Goal: Information Seeking & Learning: Learn about a topic

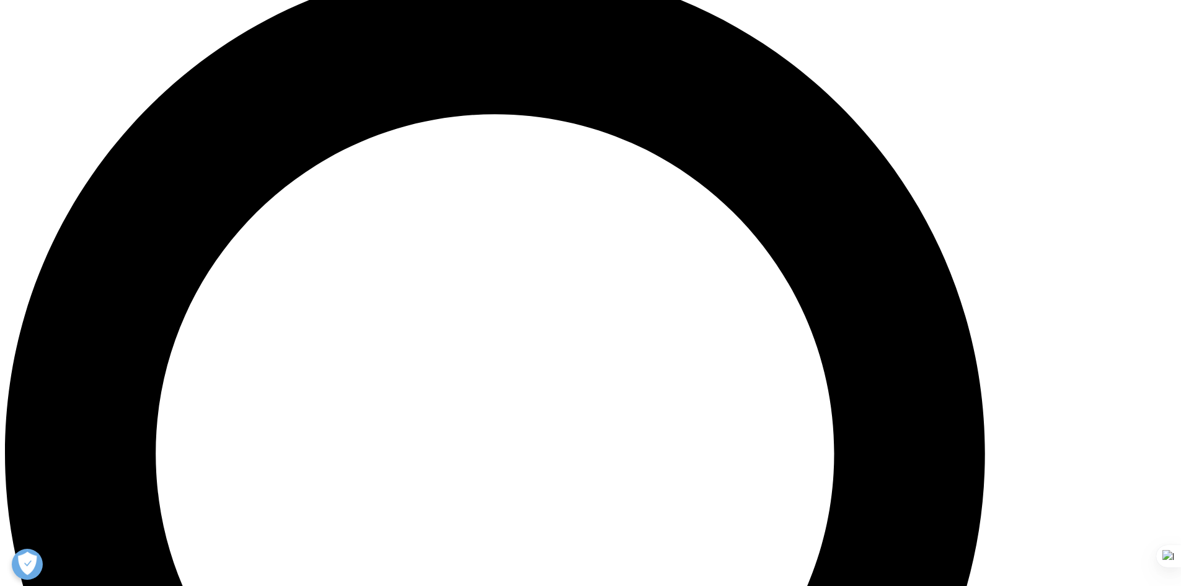
scroll to position [1239, 0]
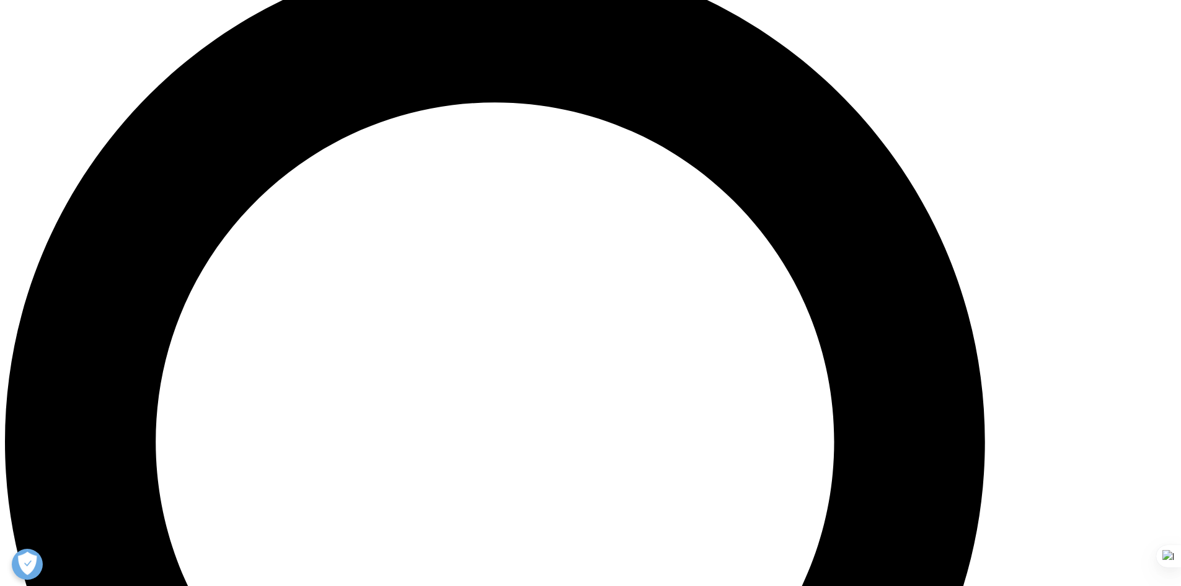
drag, startPoint x: 294, startPoint y: 319, endPoint x: 397, endPoint y: 328, distance: 103.3
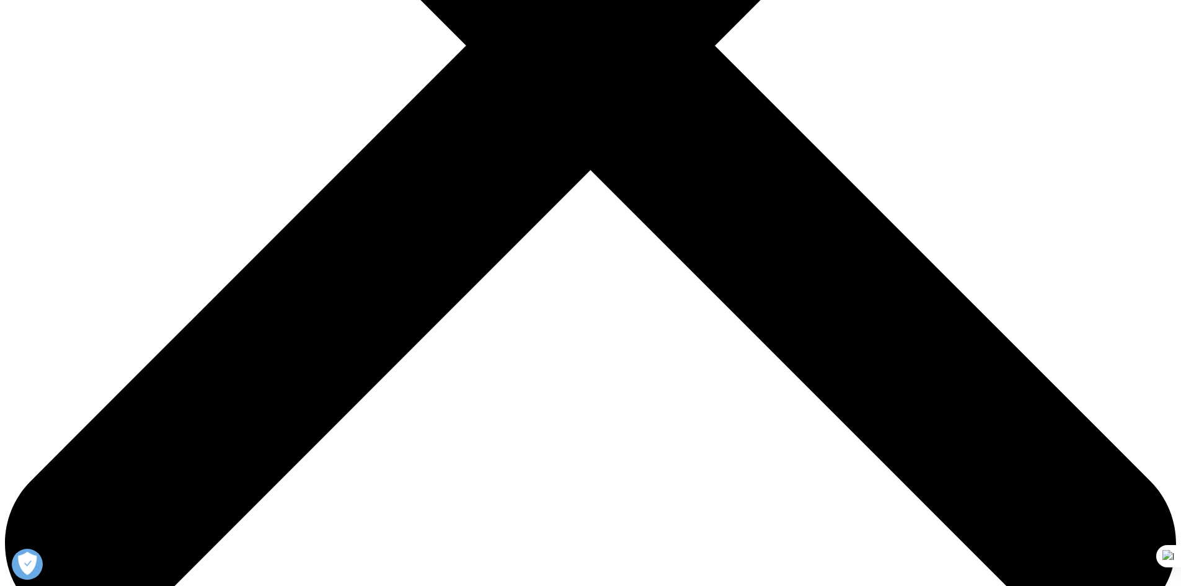
scroll to position [806, 0]
